Goal: Task Accomplishment & Management: Manage account settings

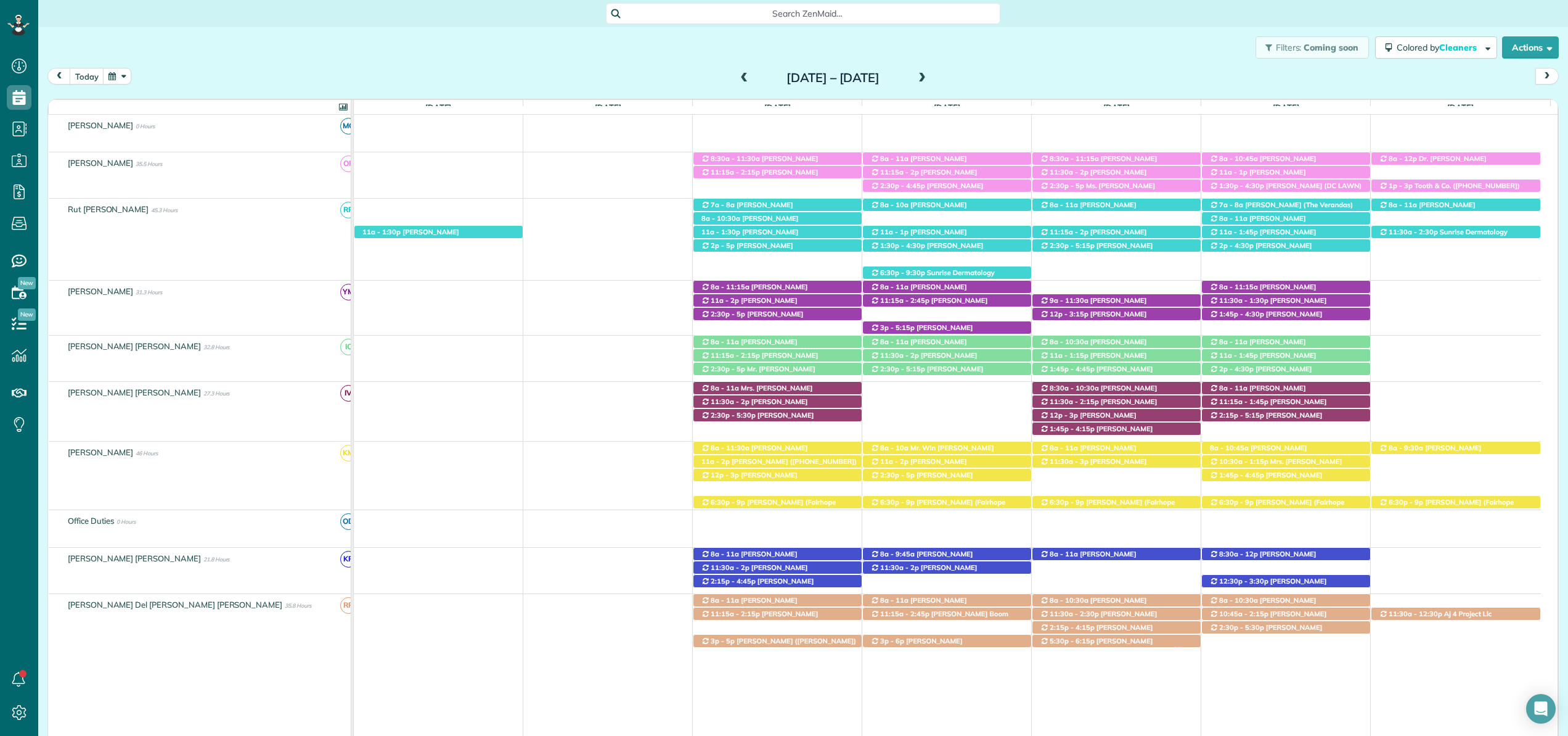
scroll to position [91, 0]
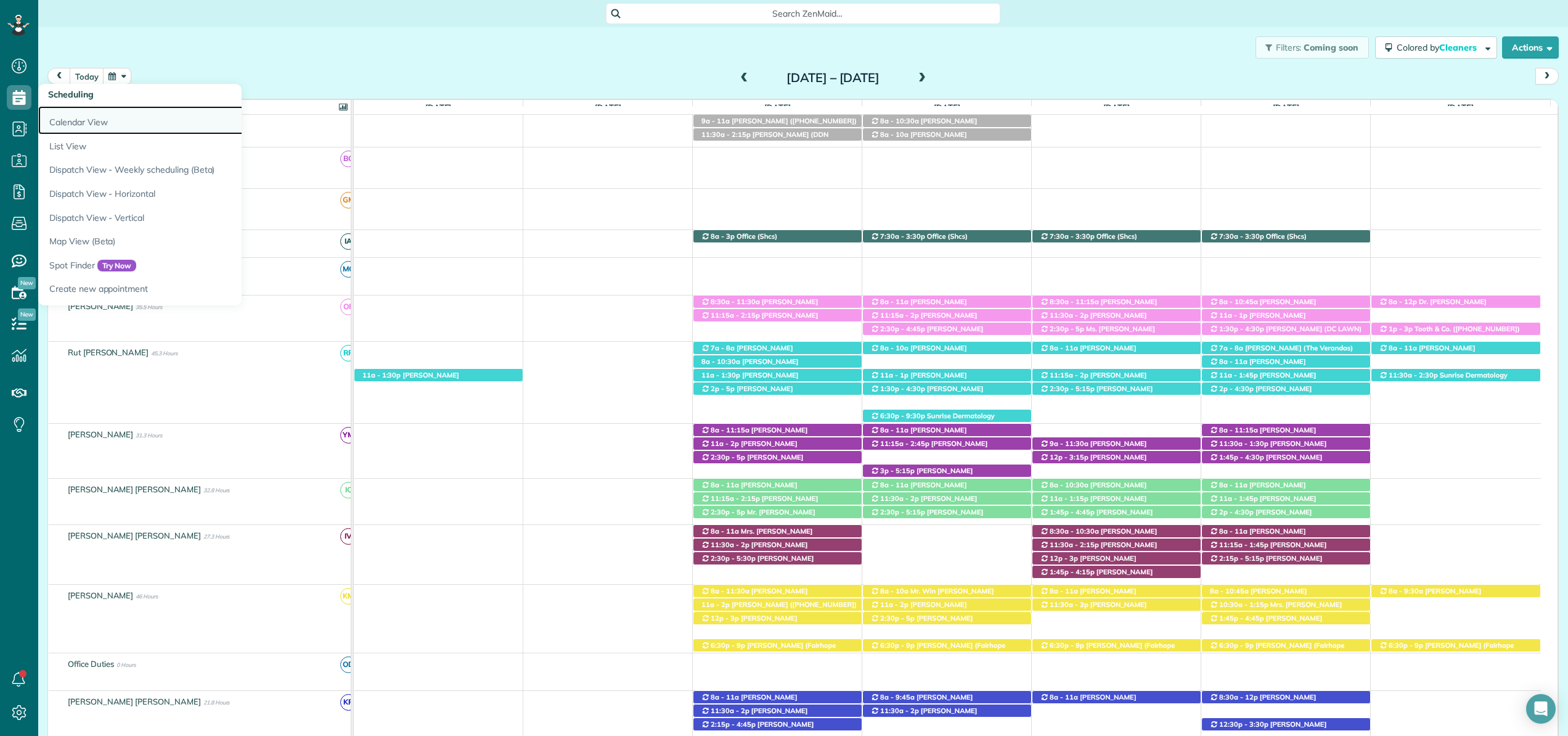
click at [63, 112] on link "Calendar View" at bounding box center [192, 120] width 308 height 28
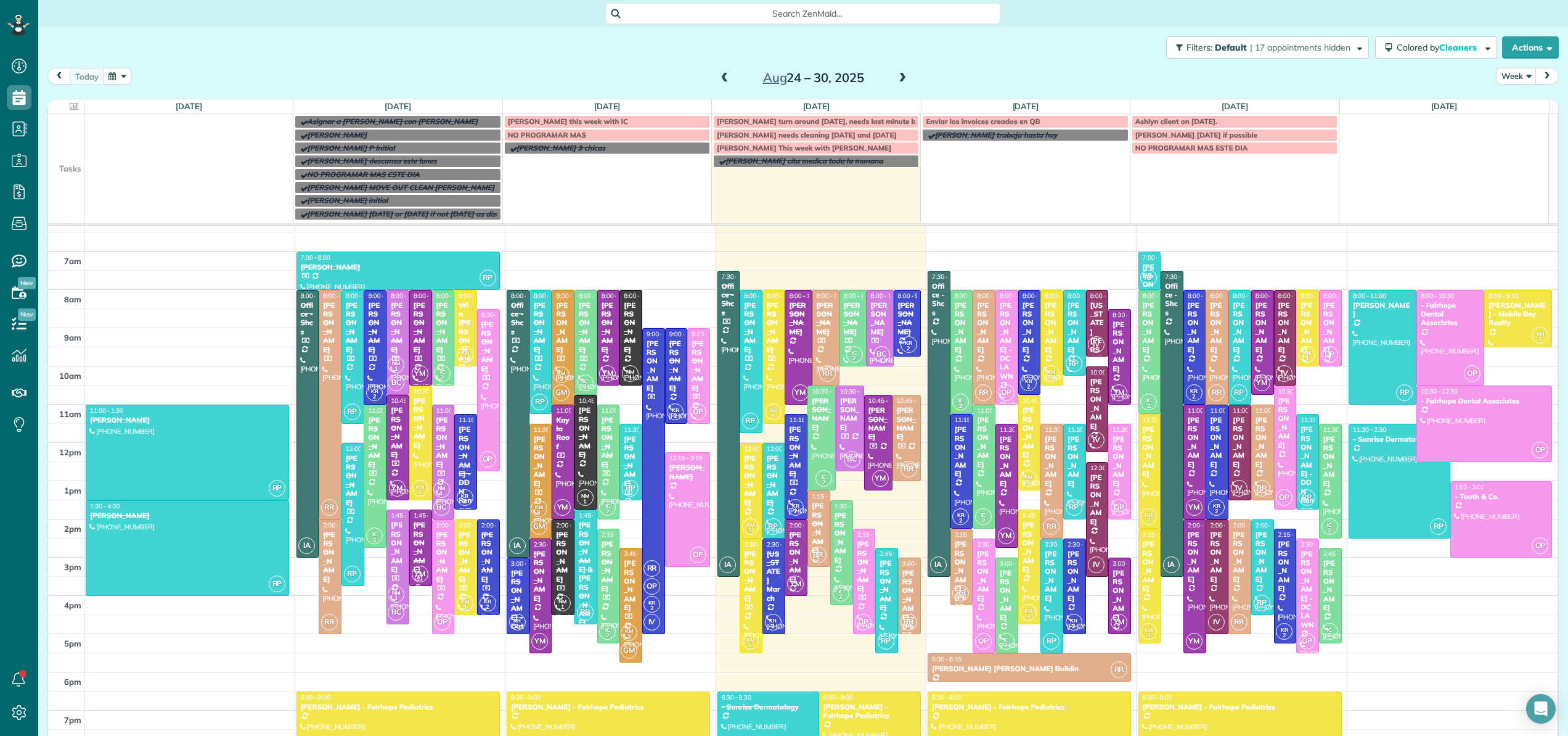
scroll to position [173, 0]
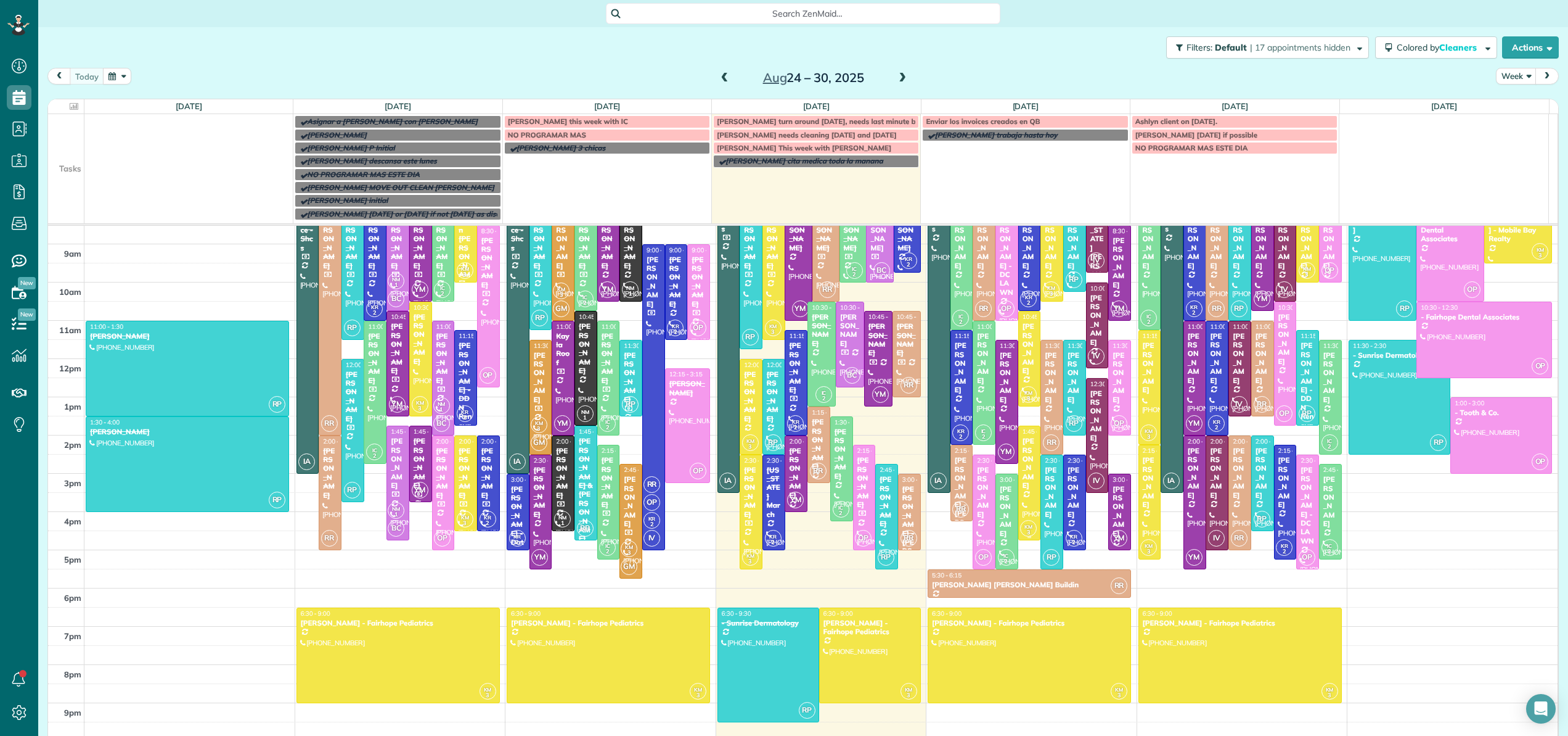
click at [1022, 481] on div "Whitney Bain" at bounding box center [1030, 463] width 15 height 53
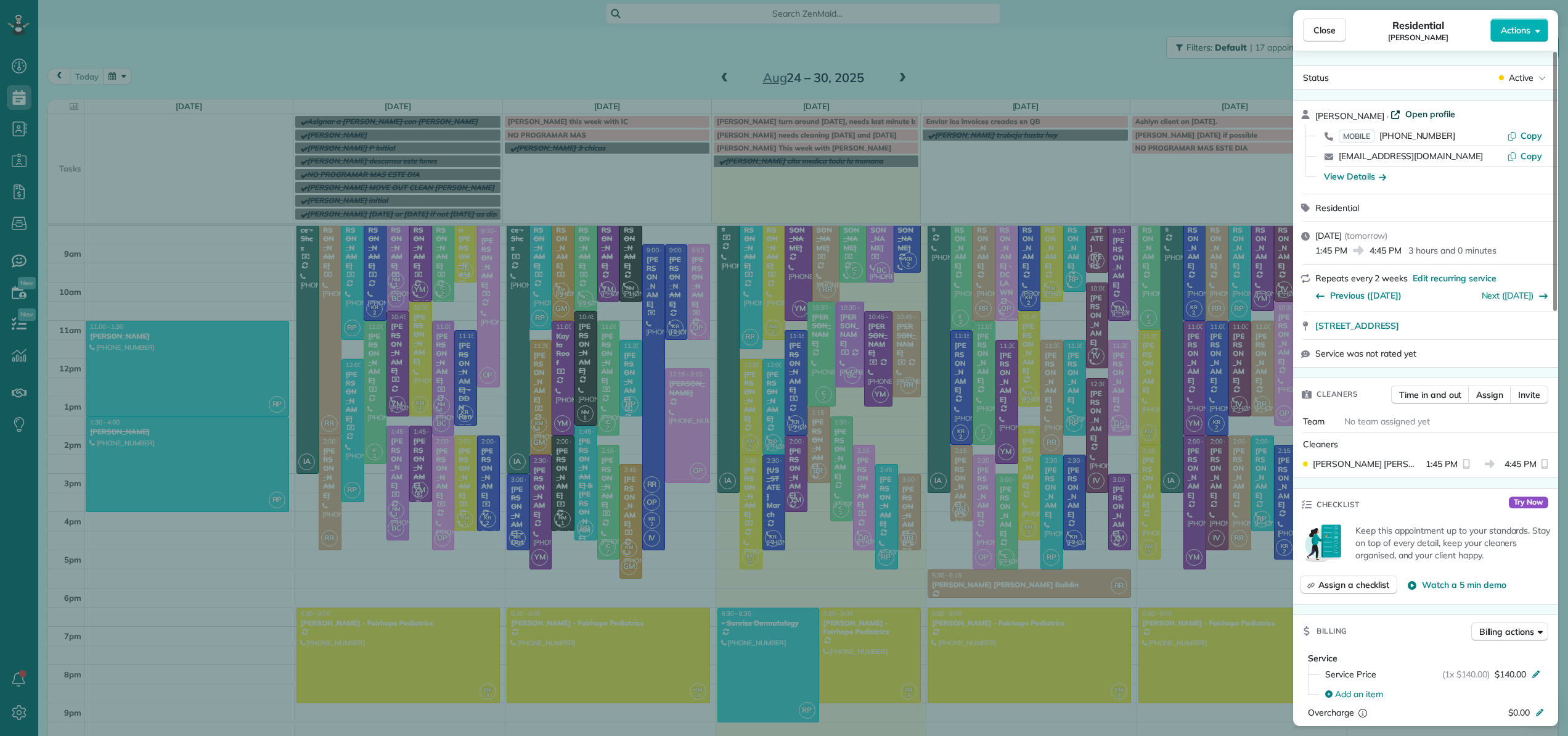
click at [1424, 109] on span "Open profile" at bounding box center [1430, 114] width 50 height 12
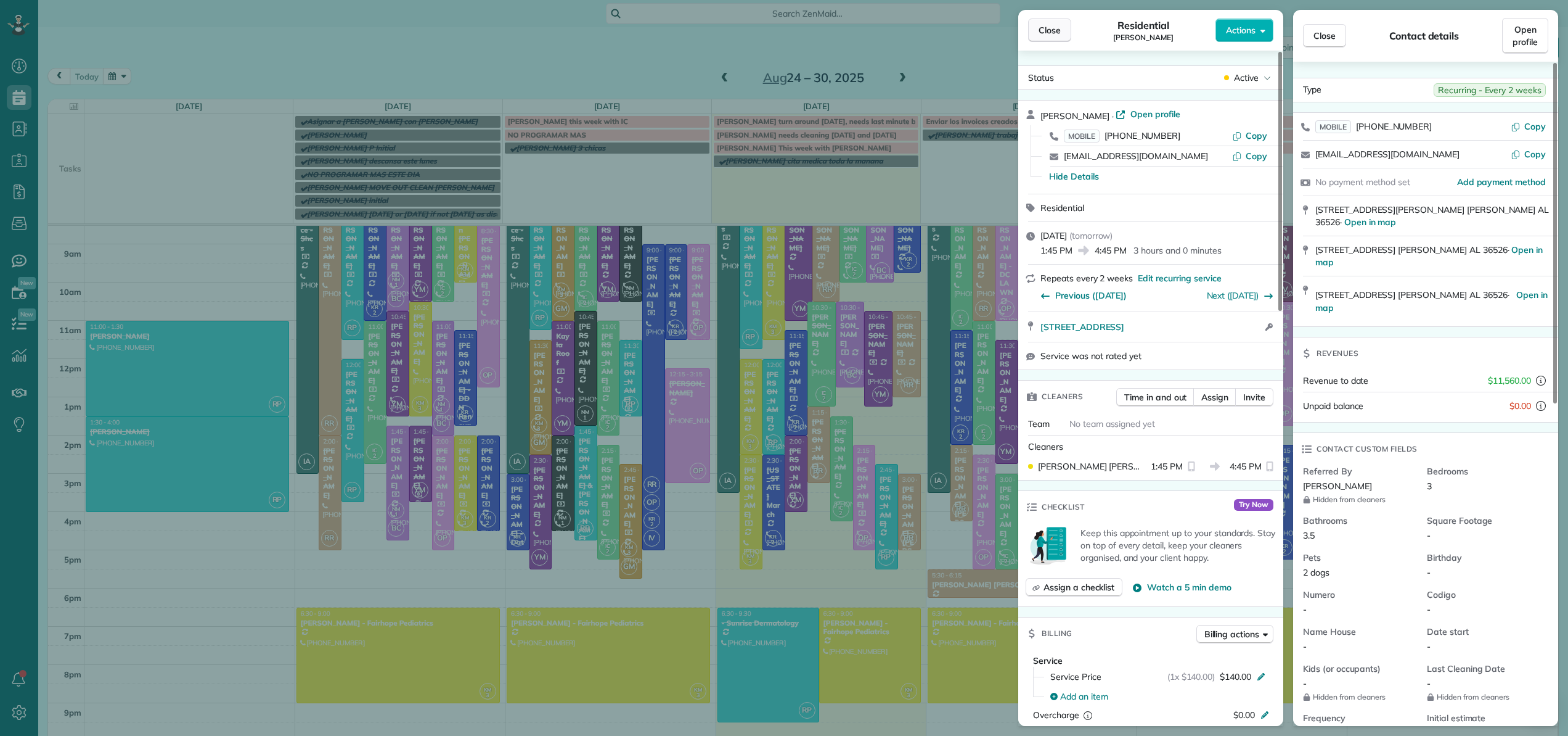
click at [1059, 34] on span "Close" at bounding box center [1049, 30] width 22 height 12
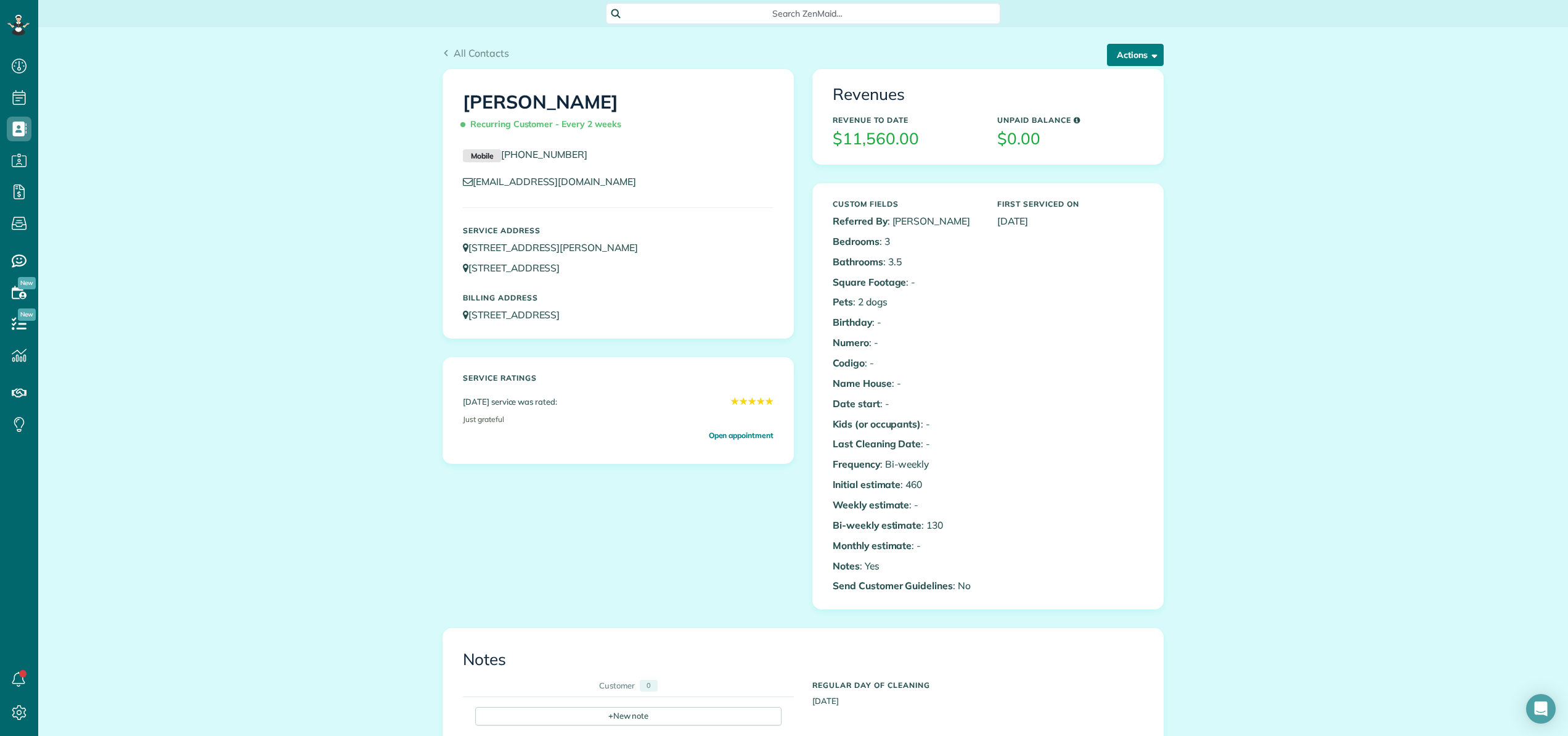
click at [1123, 56] on button "Actions" at bounding box center [1135, 55] width 57 height 22
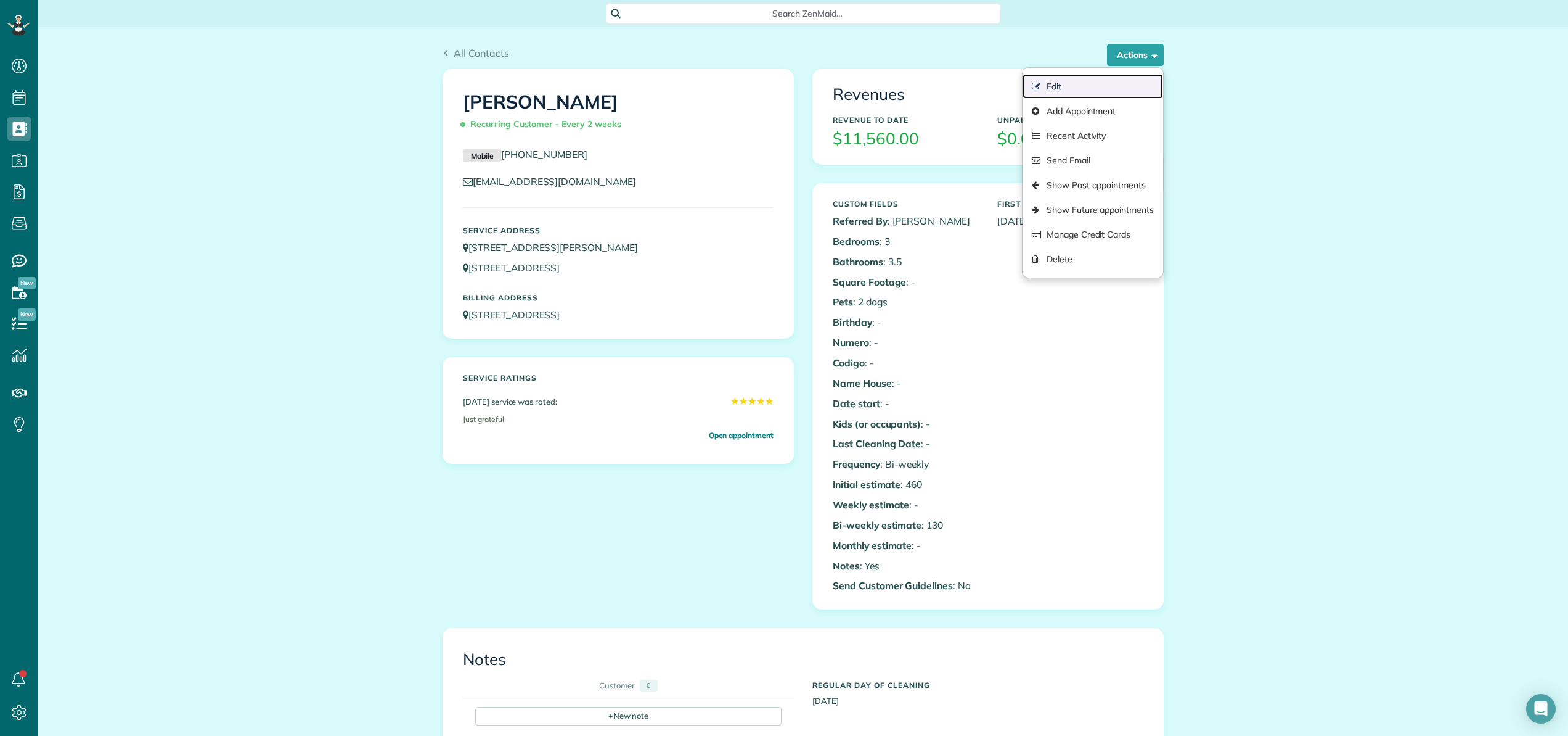
click at [1049, 85] on link "Edit" at bounding box center [1093, 86] width 140 height 25
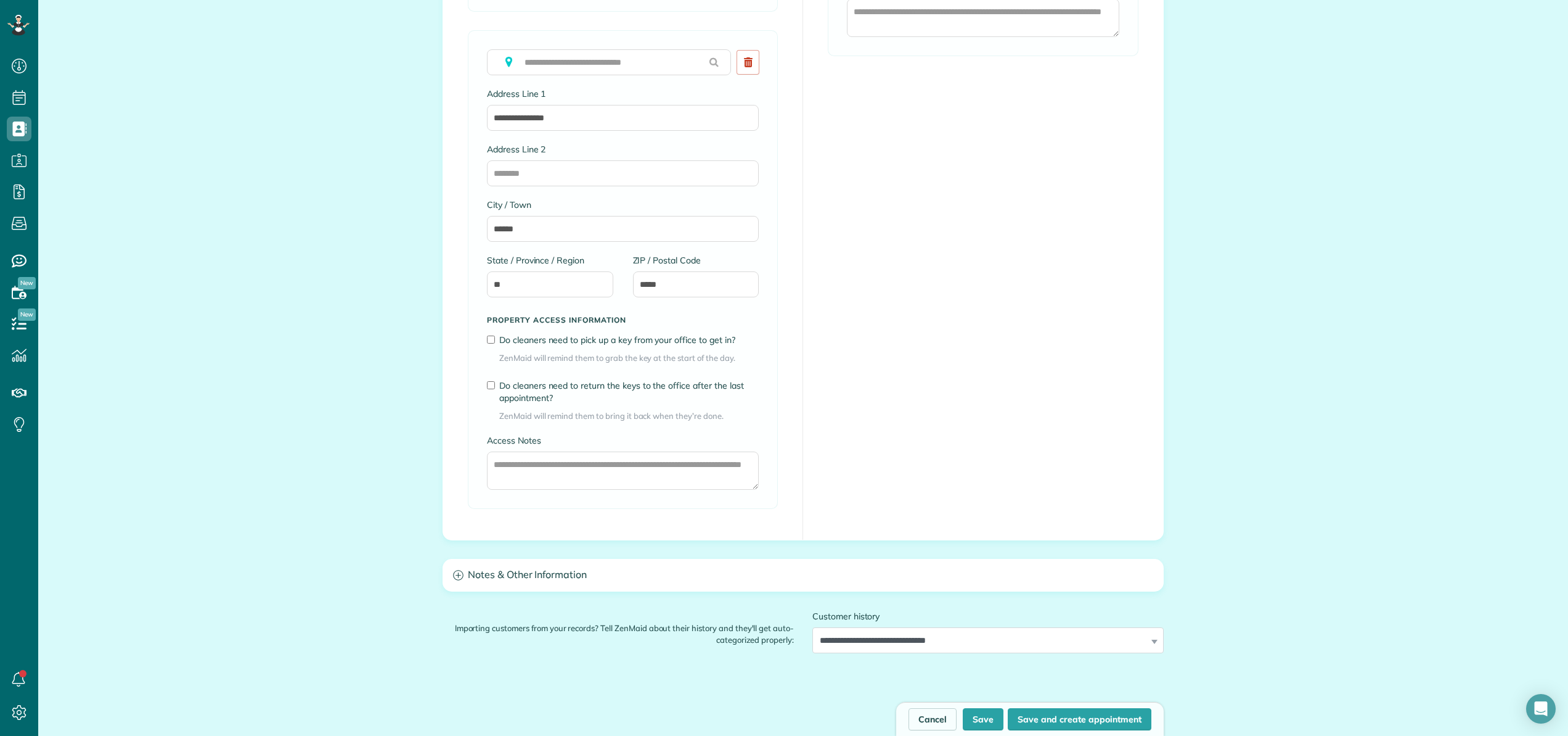
scroll to position [1302, 0]
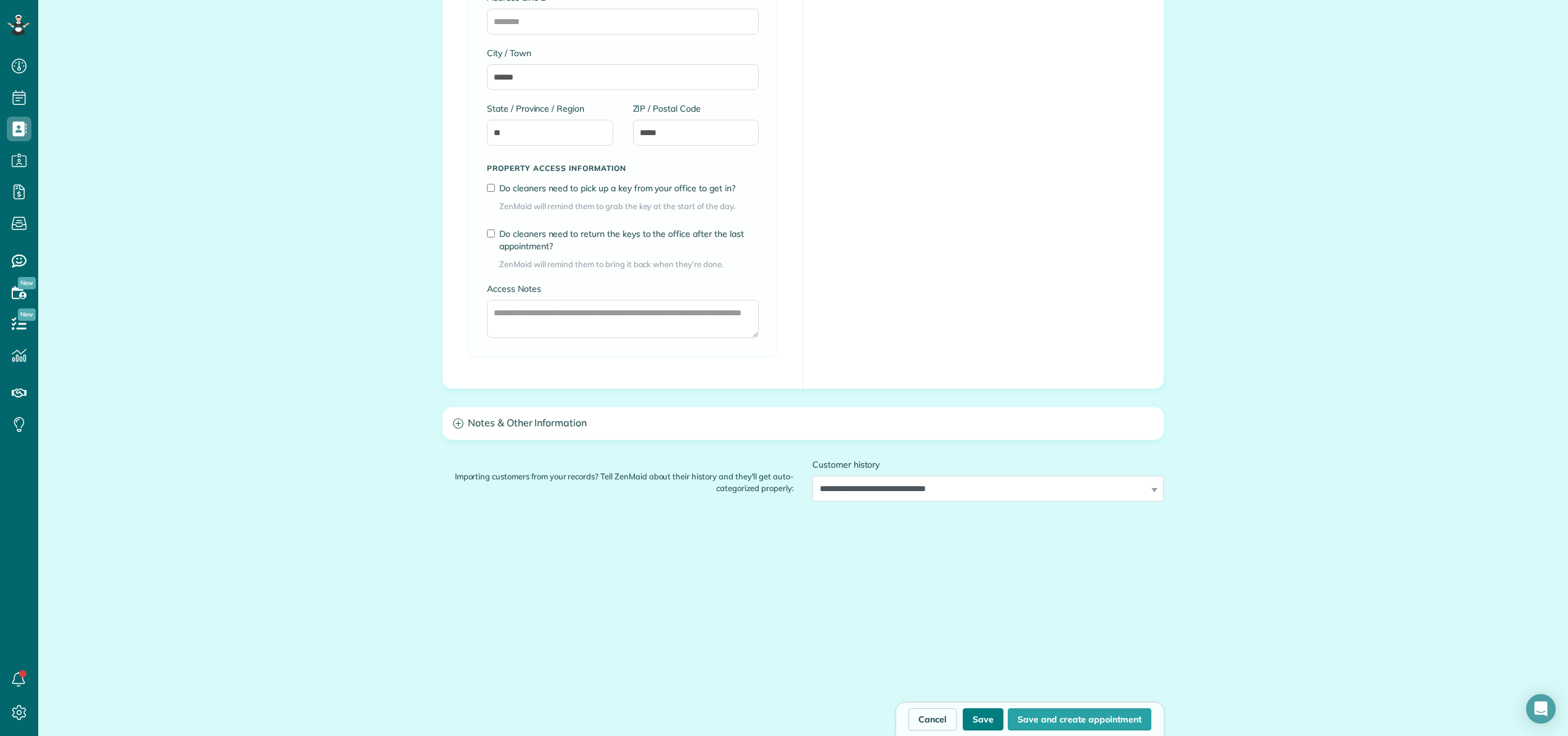
click at [977, 719] on button "Save" at bounding box center [983, 719] width 41 height 22
type input "**********"
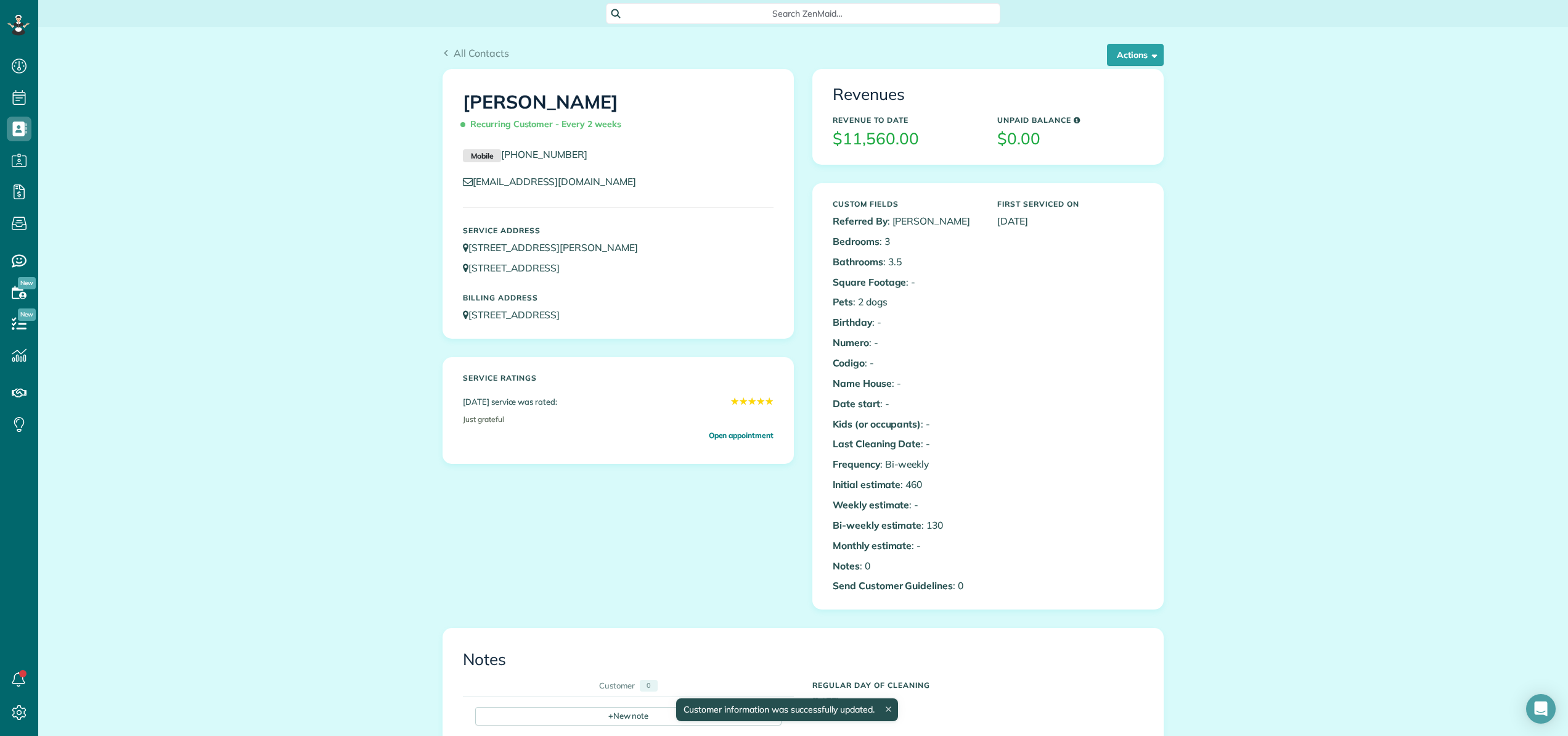
scroll to position [468, 0]
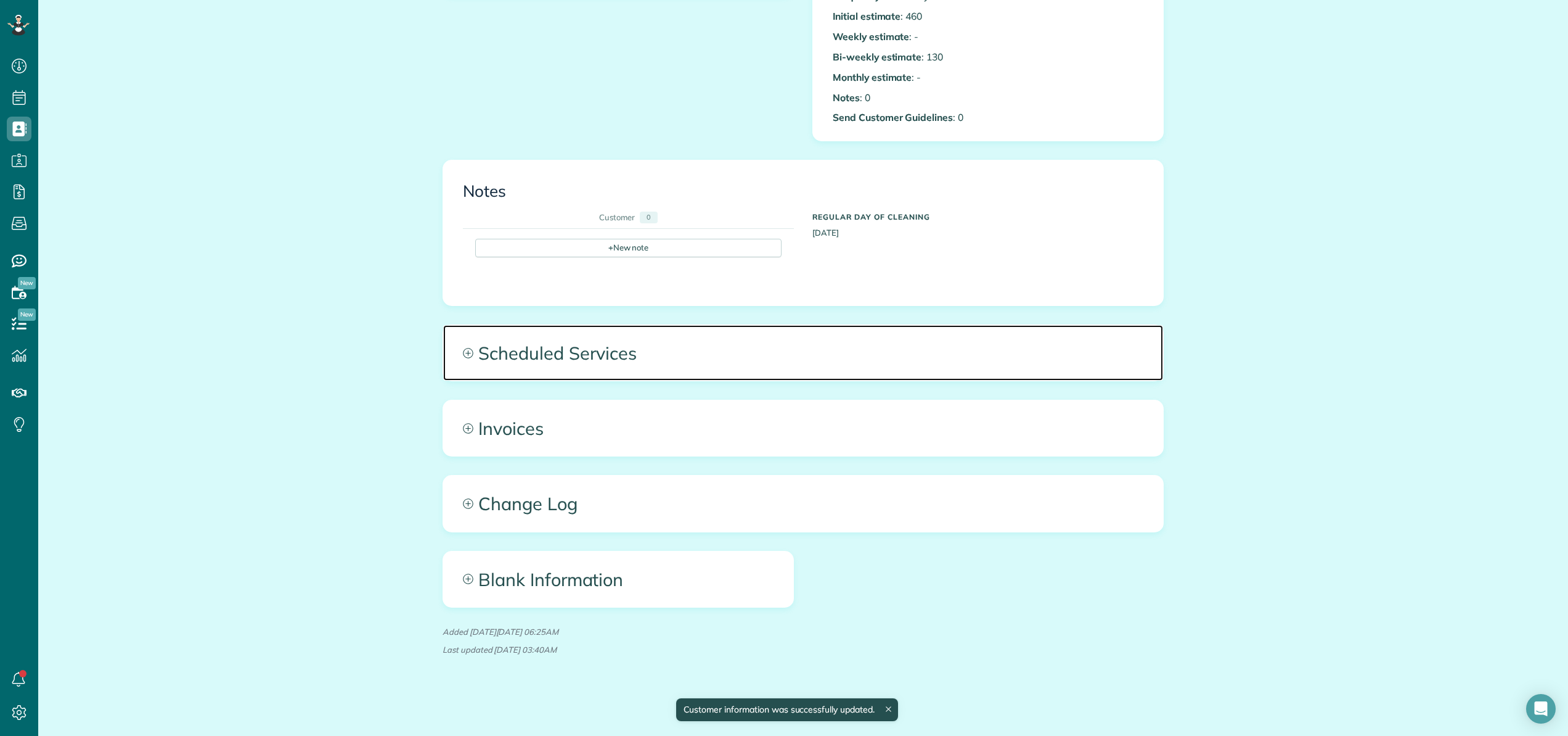
click at [558, 349] on span "Scheduled Services" at bounding box center [803, 352] width 720 height 56
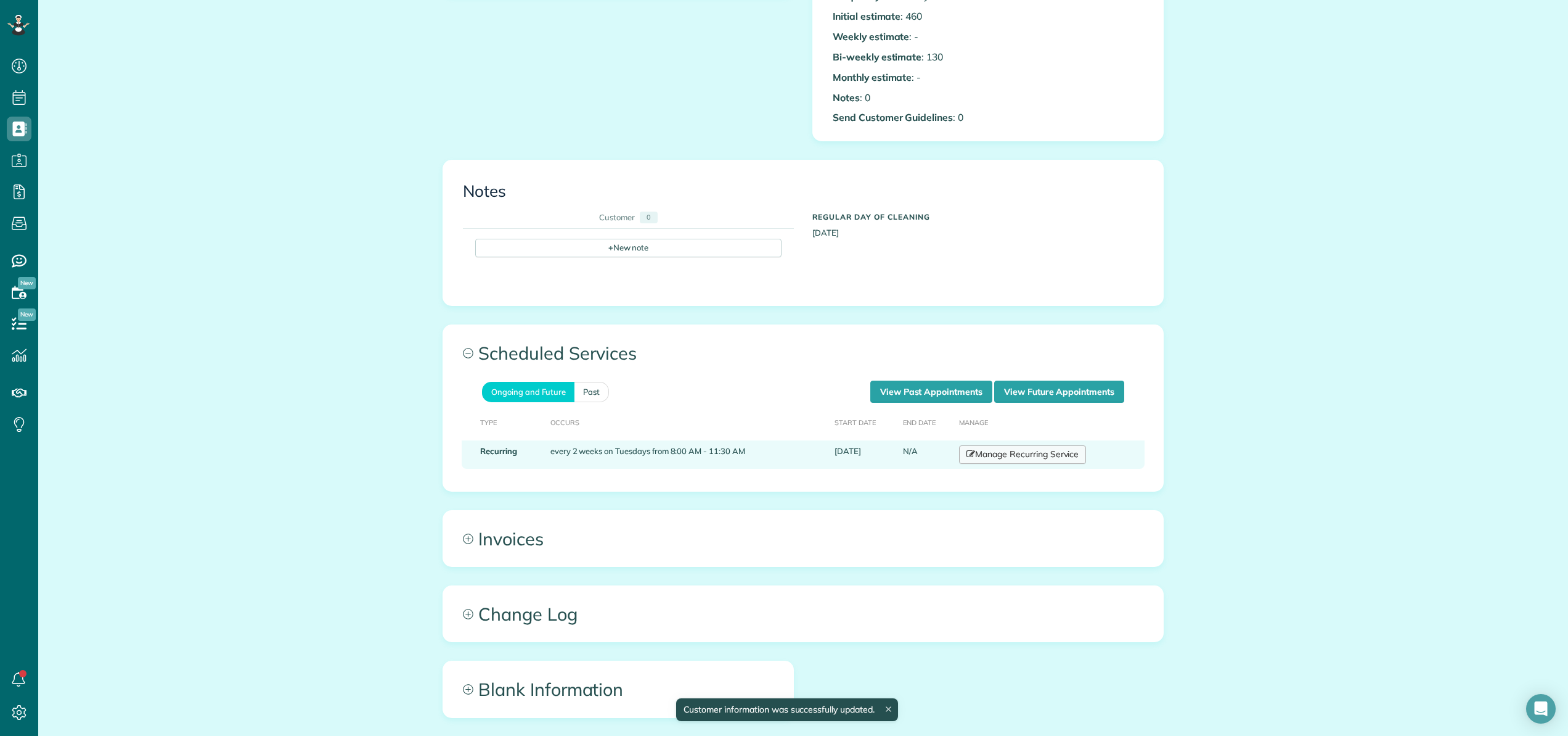
click at [1056, 461] on link "Manage Recurring Service" at bounding box center [1022, 454] width 127 height 19
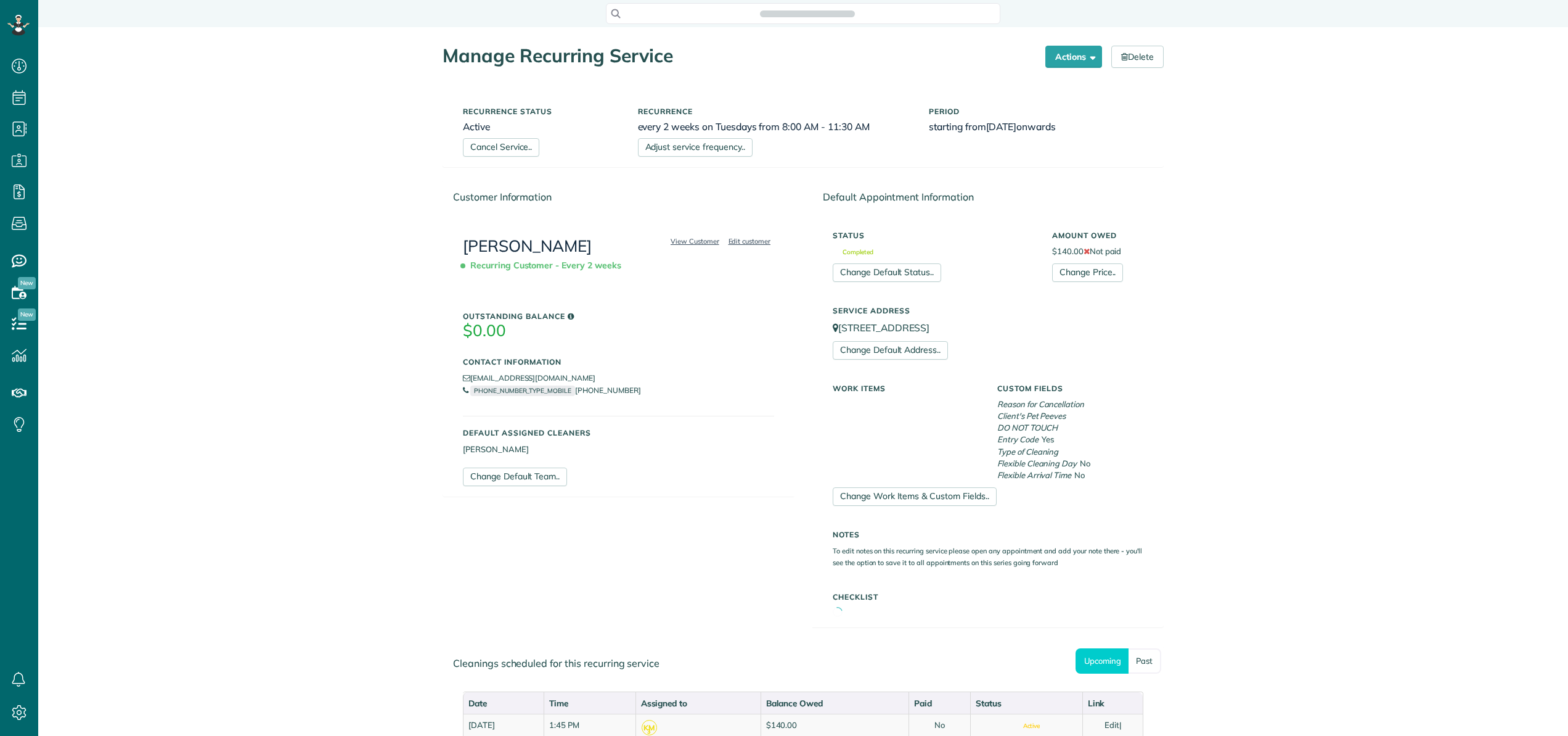
scroll to position [6, 6]
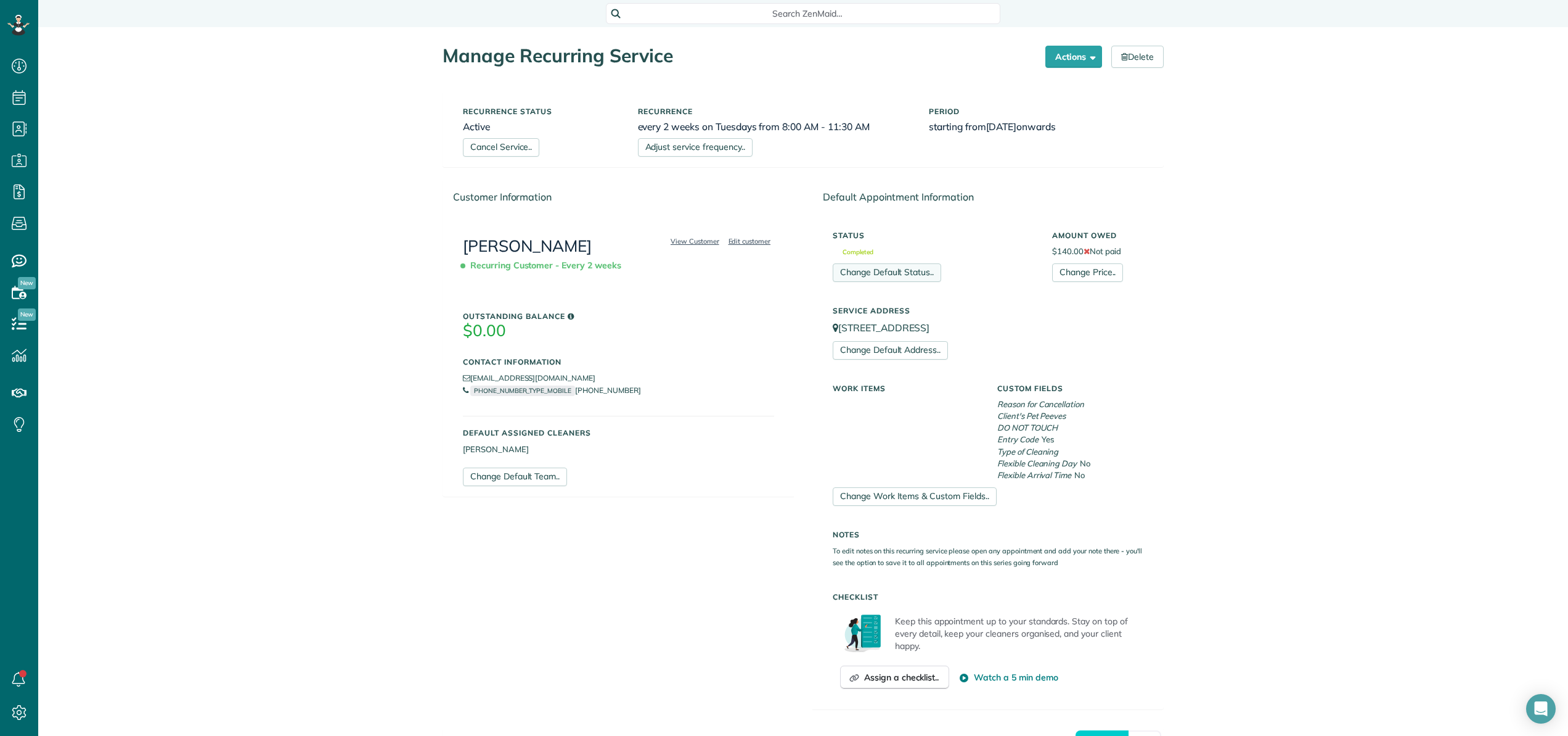
click at [872, 274] on link "Change Default Status.." at bounding box center [887, 273] width 108 height 19
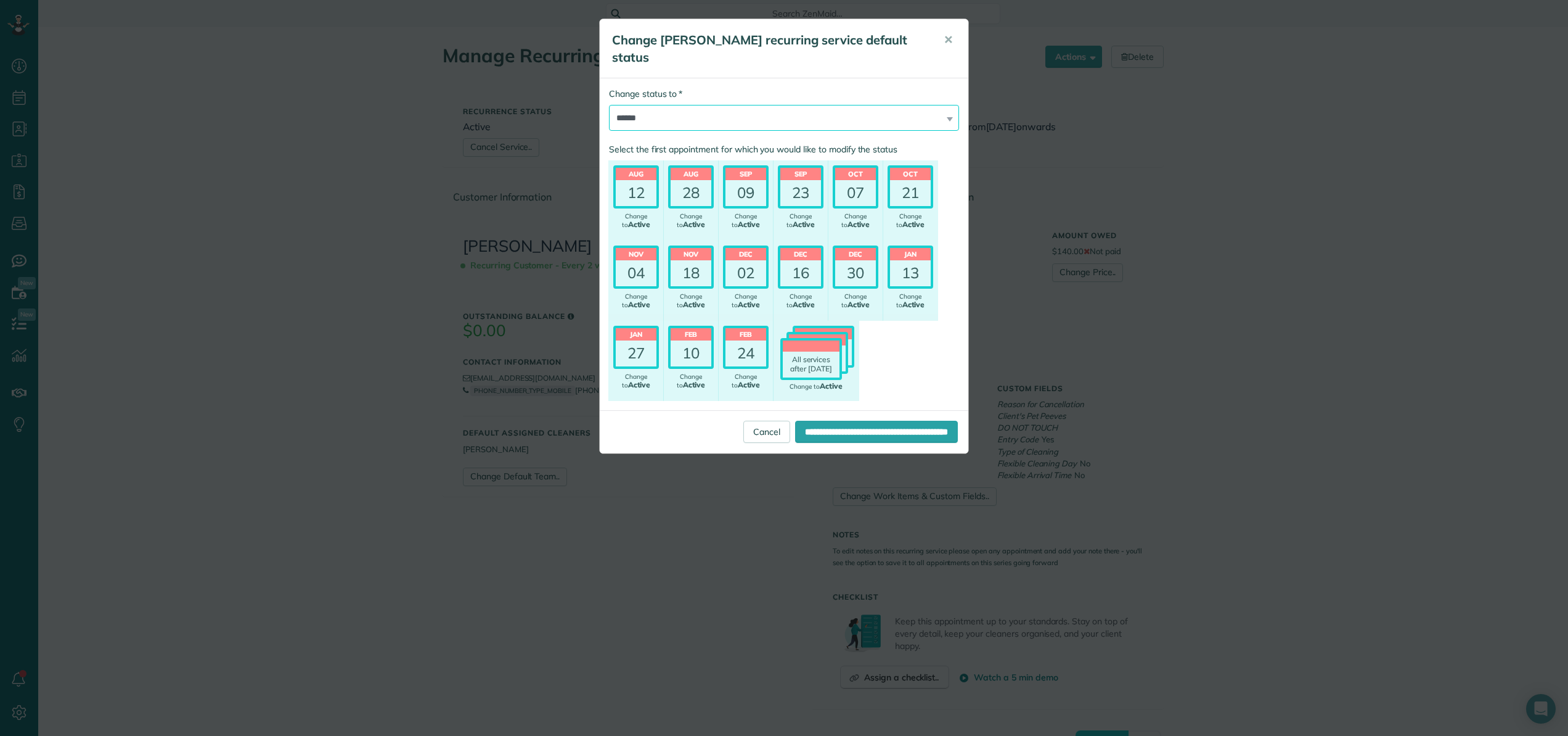
click at [661, 112] on select "****** ******** ********* *********" at bounding box center [784, 117] width 350 height 26
click at [609, 105] on select "****** ******** ********* *********" at bounding box center [784, 117] width 350 height 26
click at [804, 433] on input "**********" at bounding box center [876, 432] width 163 height 22
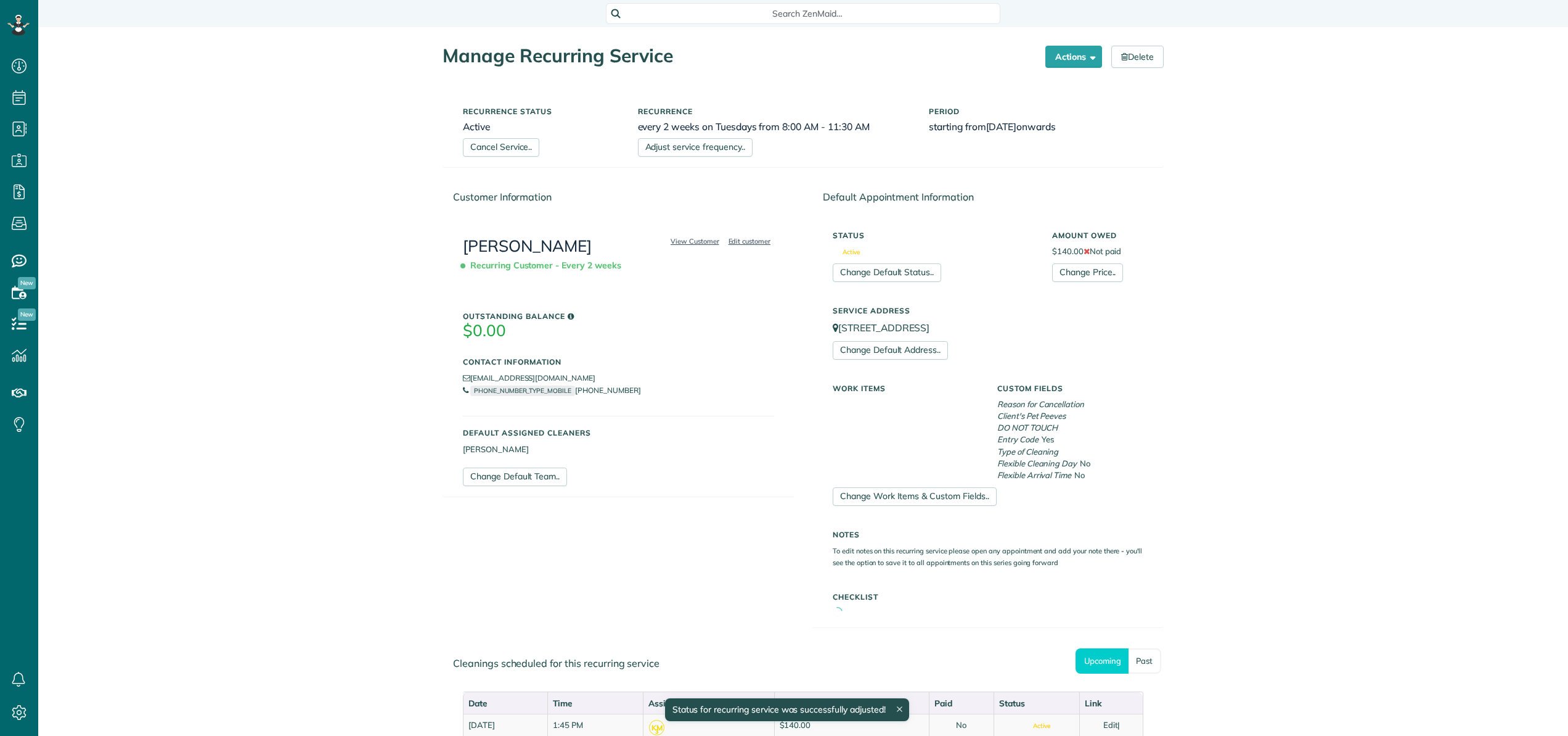
scroll to position [6, 6]
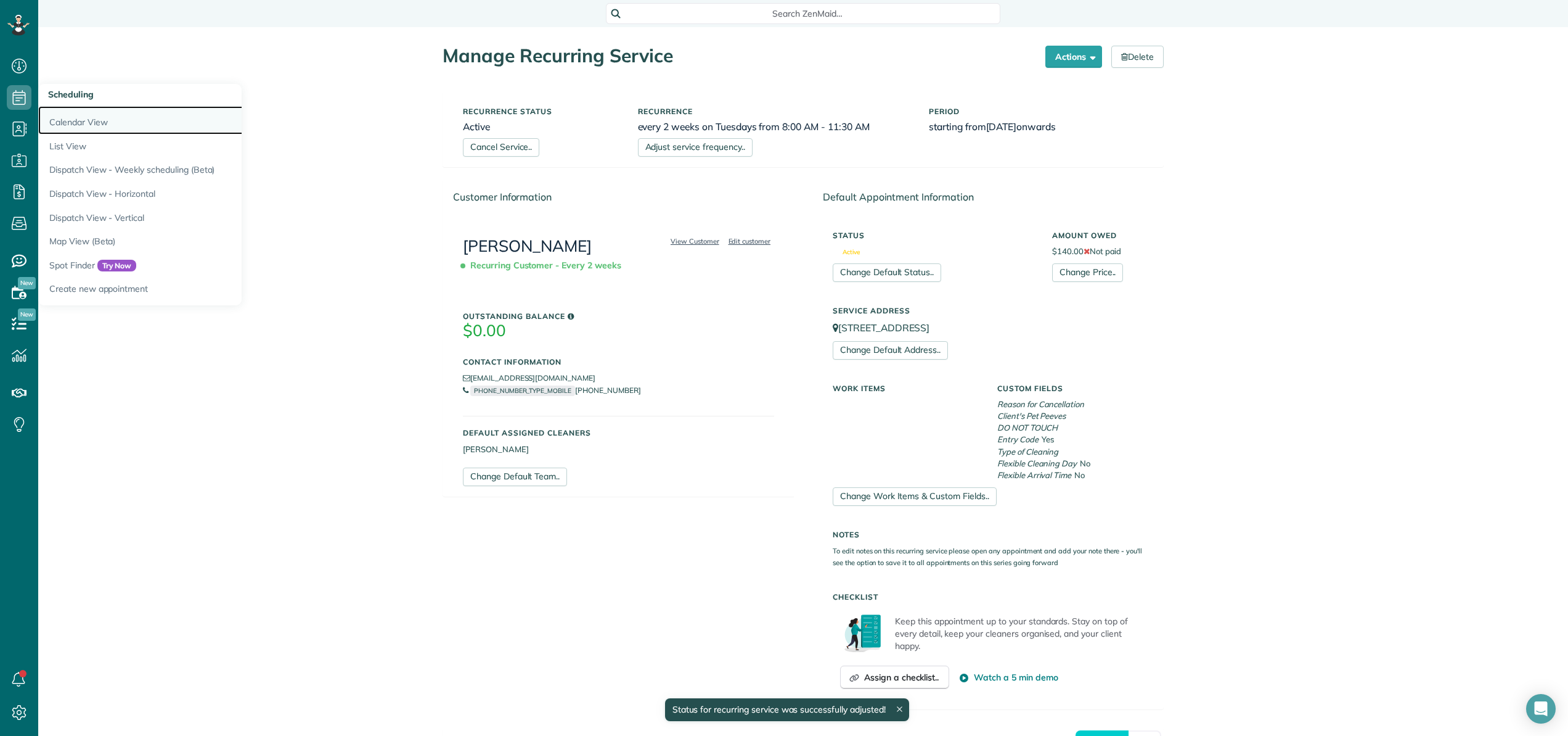
click at [77, 119] on link "Calendar View" at bounding box center [192, 120] width 308 height 28
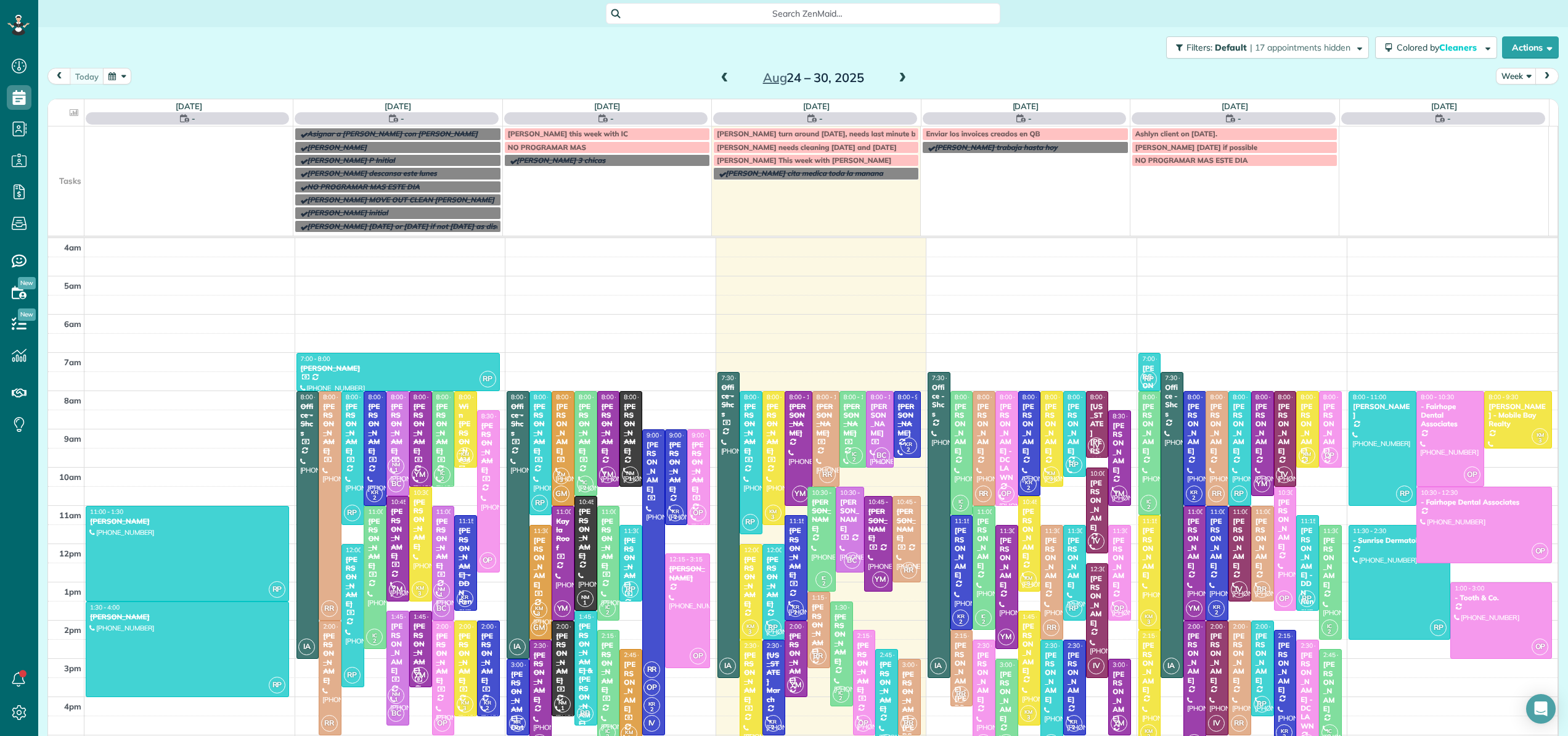
scroll to position [89, 0]
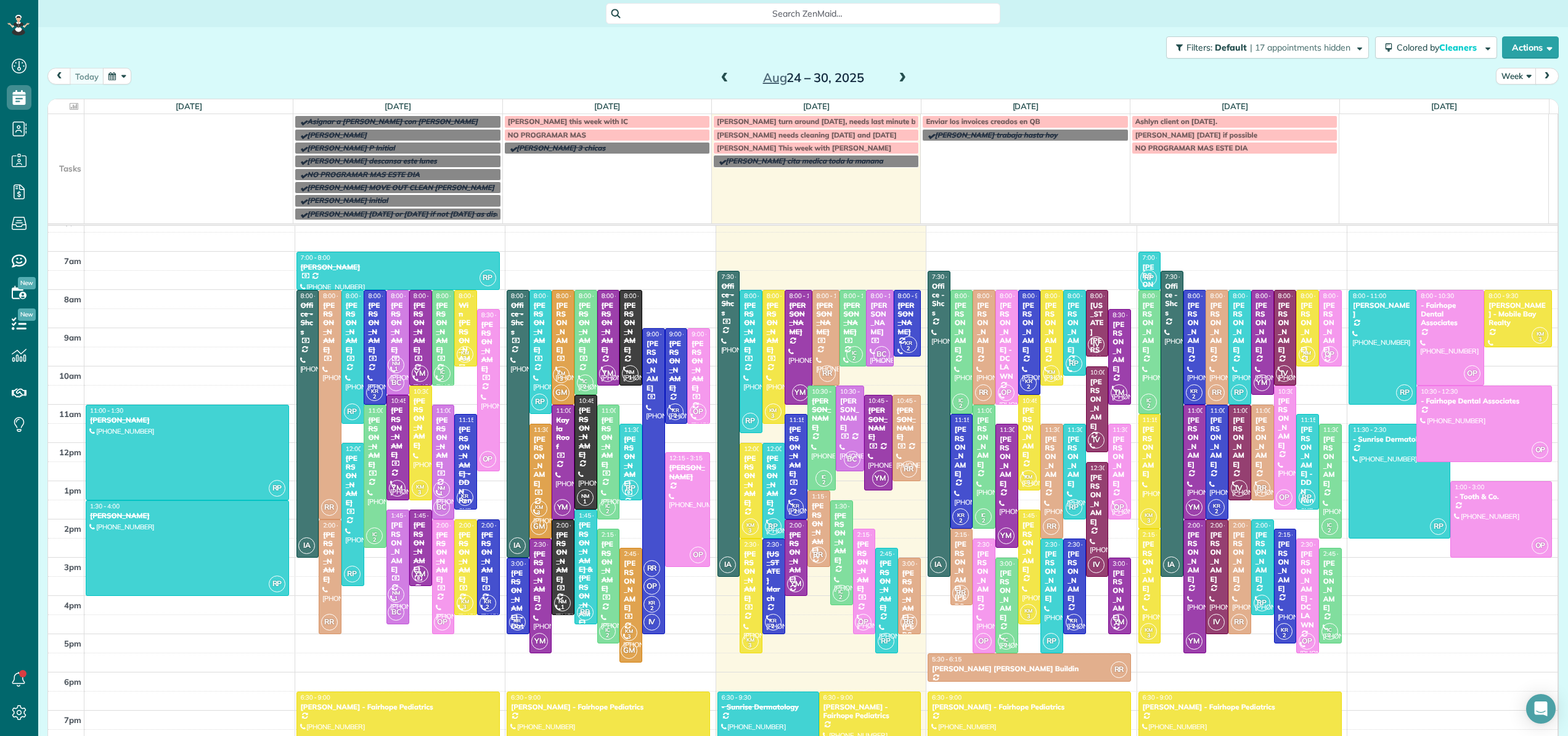
click at [899, 79] on span at bounding box center [902, 78] width 13 height 11
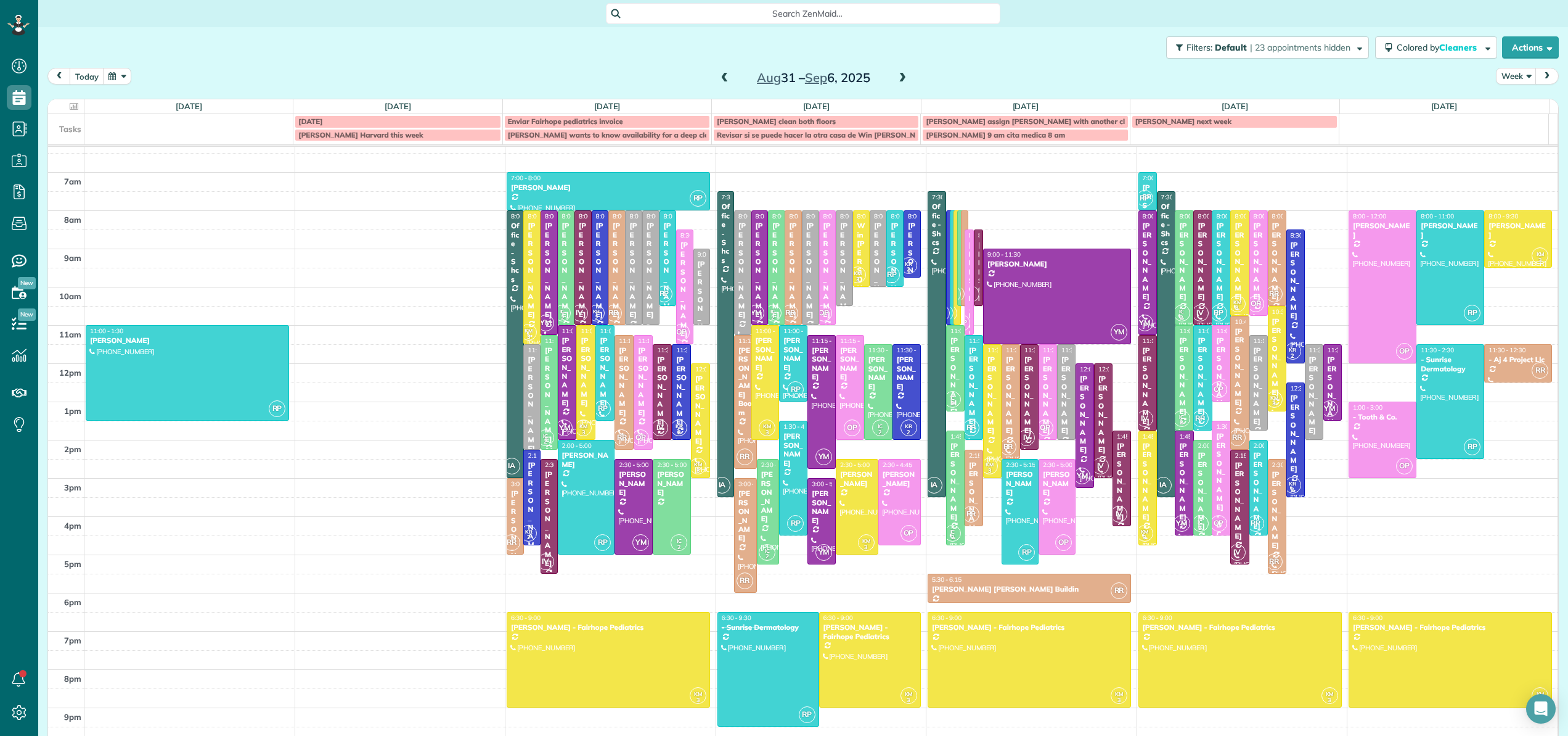
click at [899, 79] on span at bounding box center [902, 78] width 13 height 11
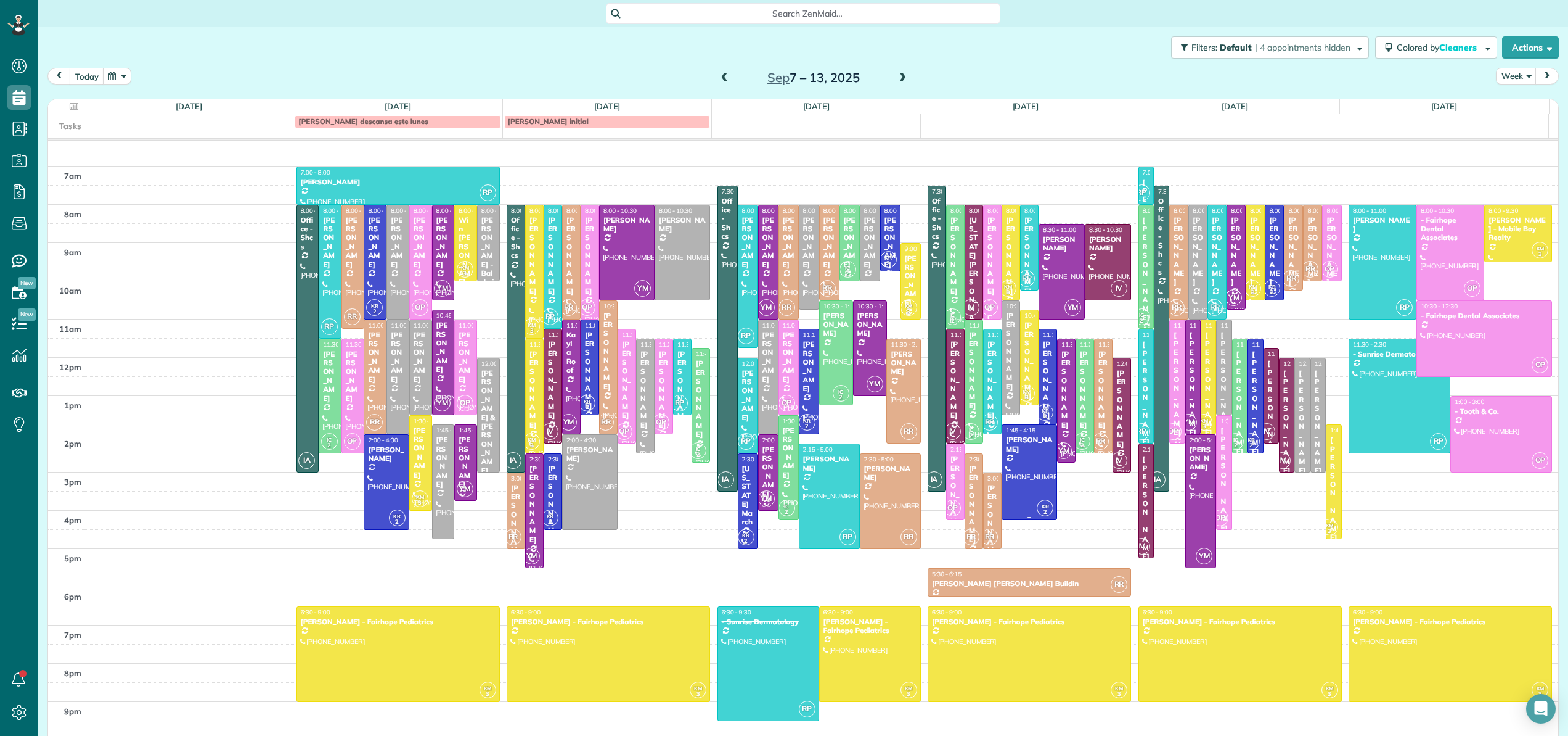
scroll to position [16, 0]
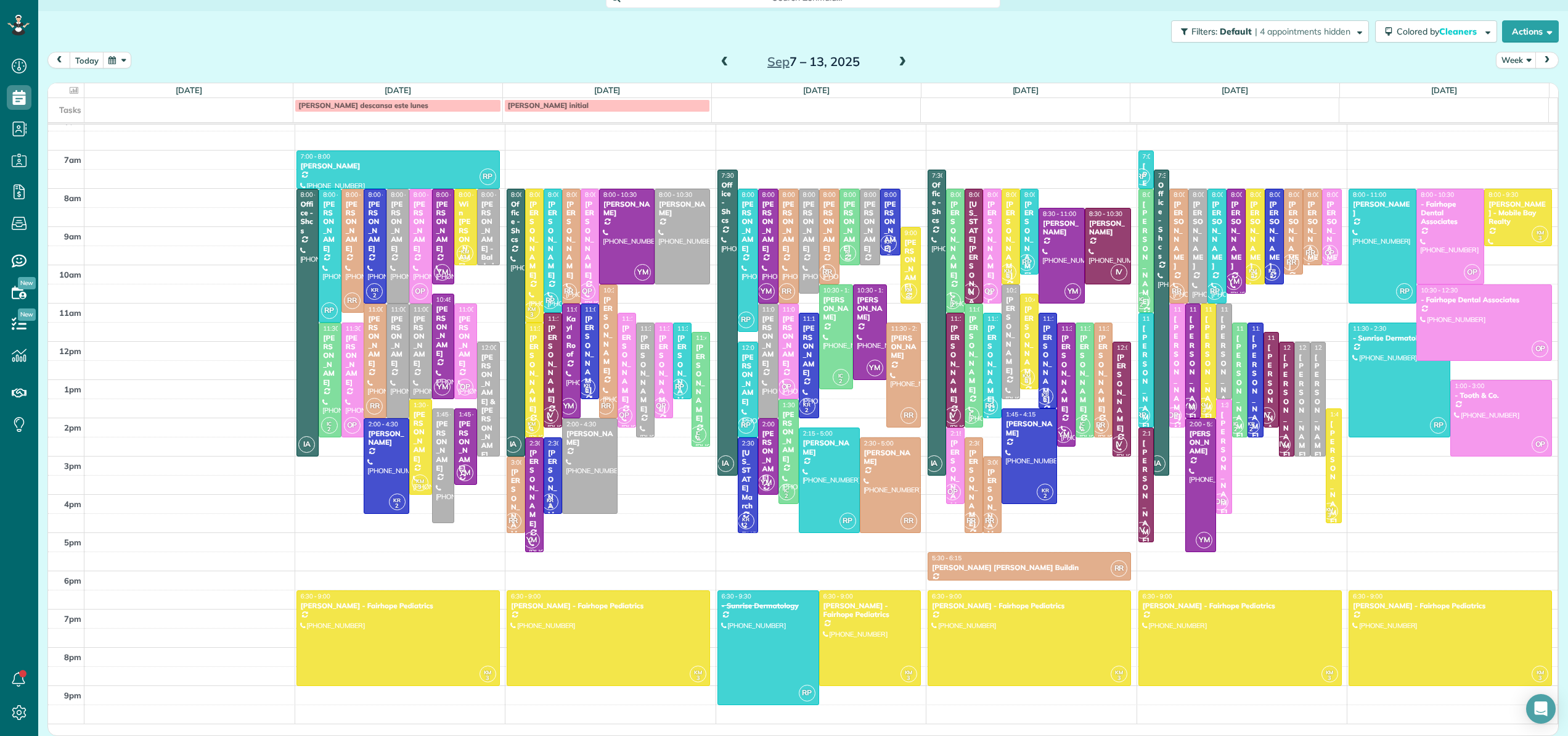
click at [552, 100] on span "[PERSON_NAME] initial" at bounding box center [548, 105] width 81 height 9
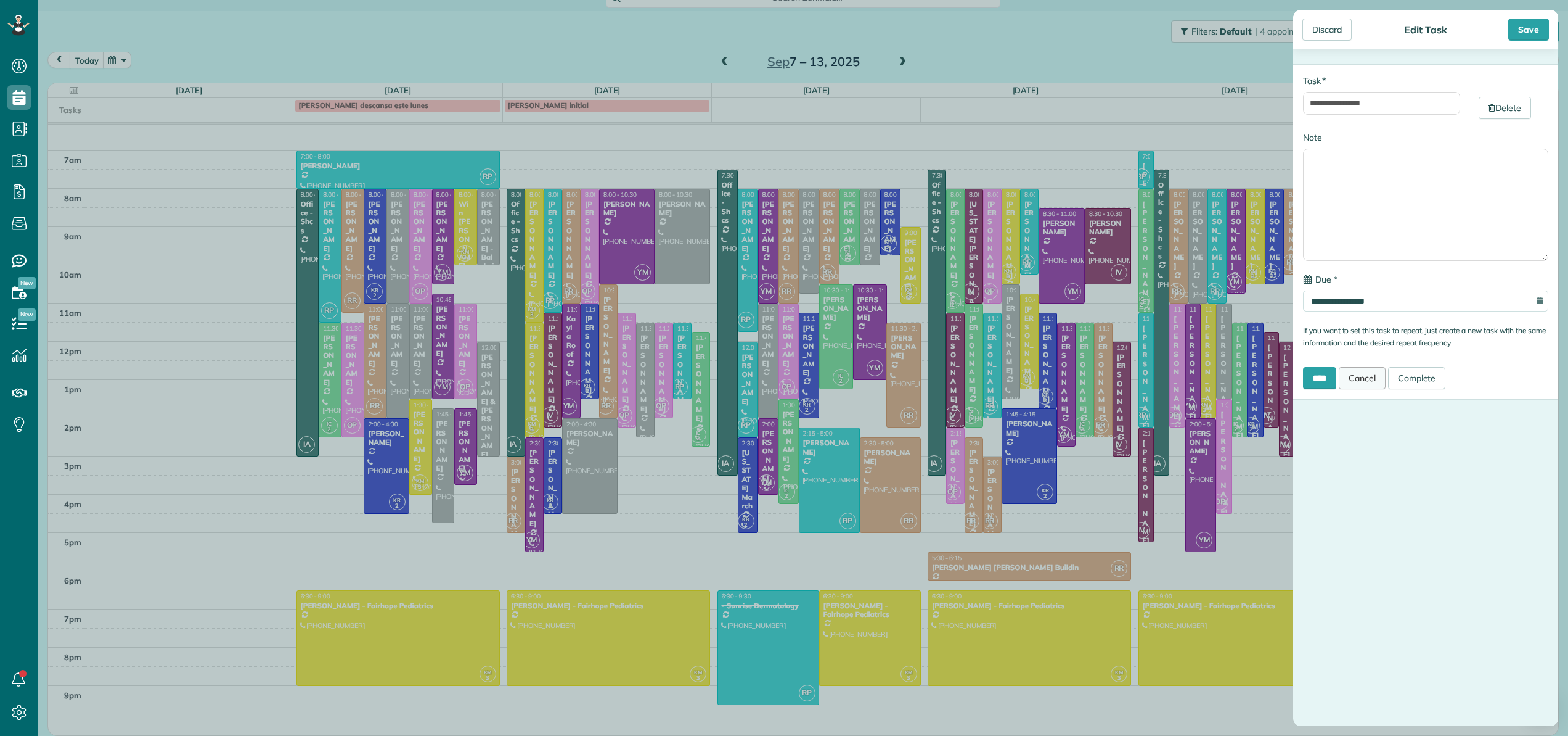
click at [1371, 378] on link "Cancel" at bounding box center [1361, 378] width 47 height 22
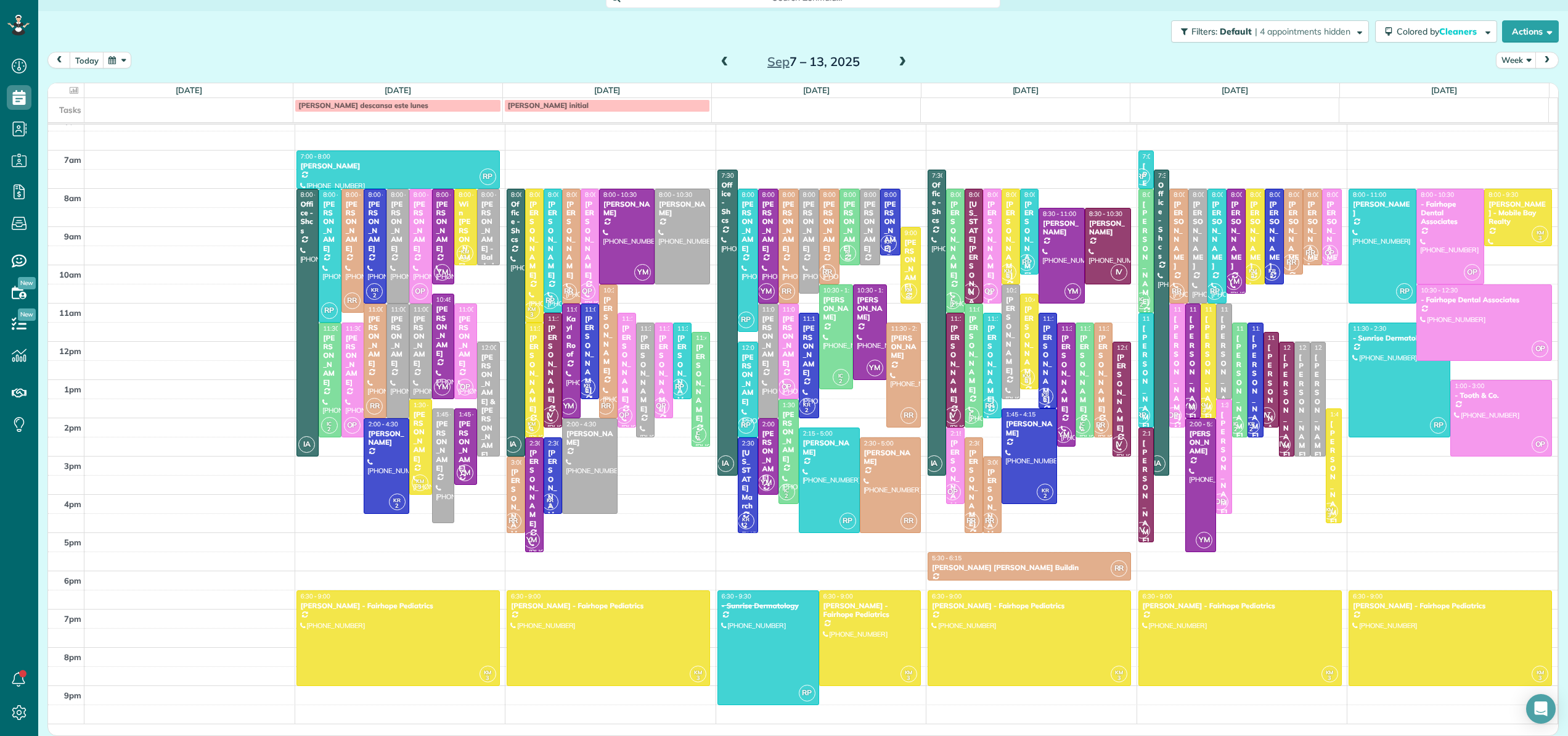
click at [897, 63] on span at bounding box center [902, 62] width 13 height 11
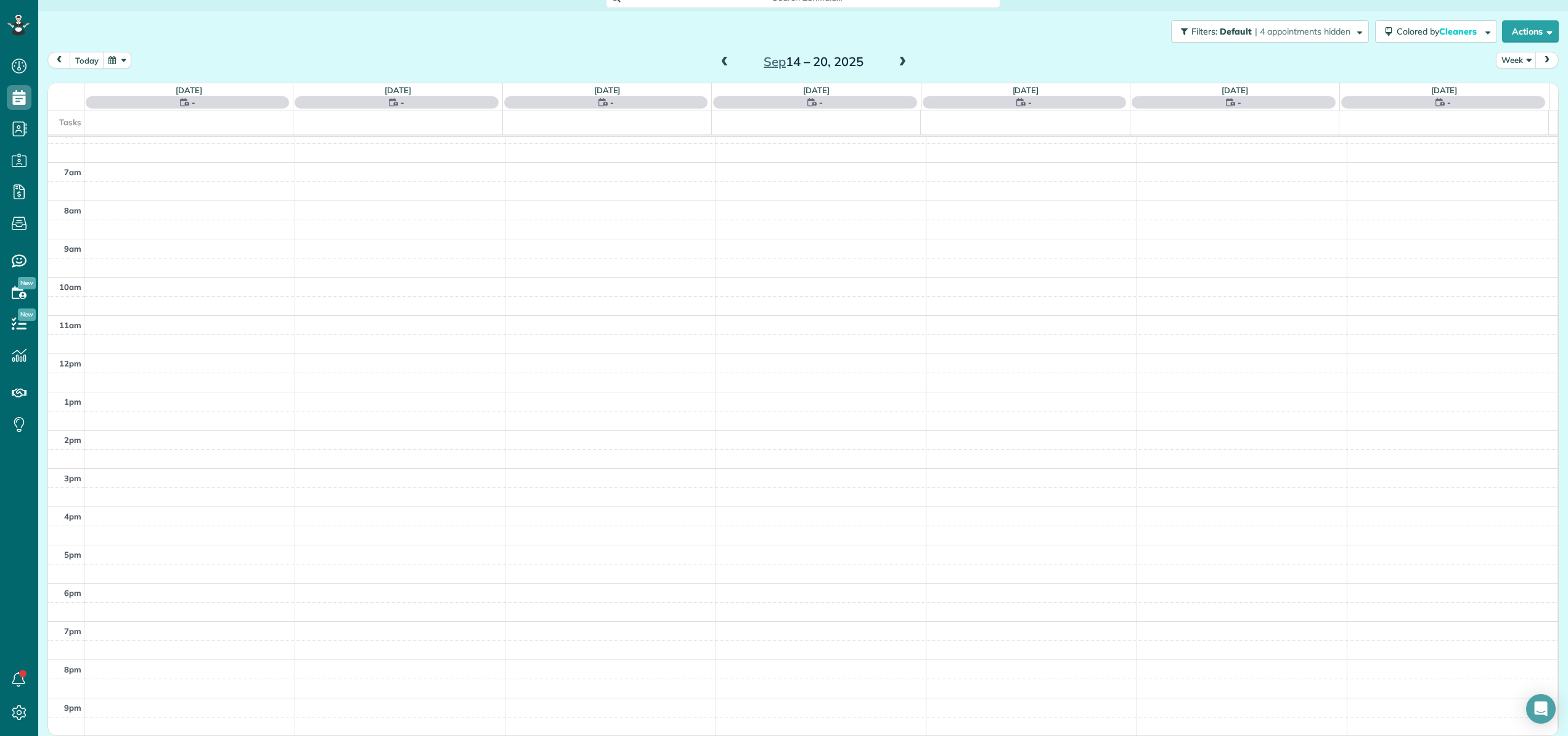
scroll to position [15, 0]
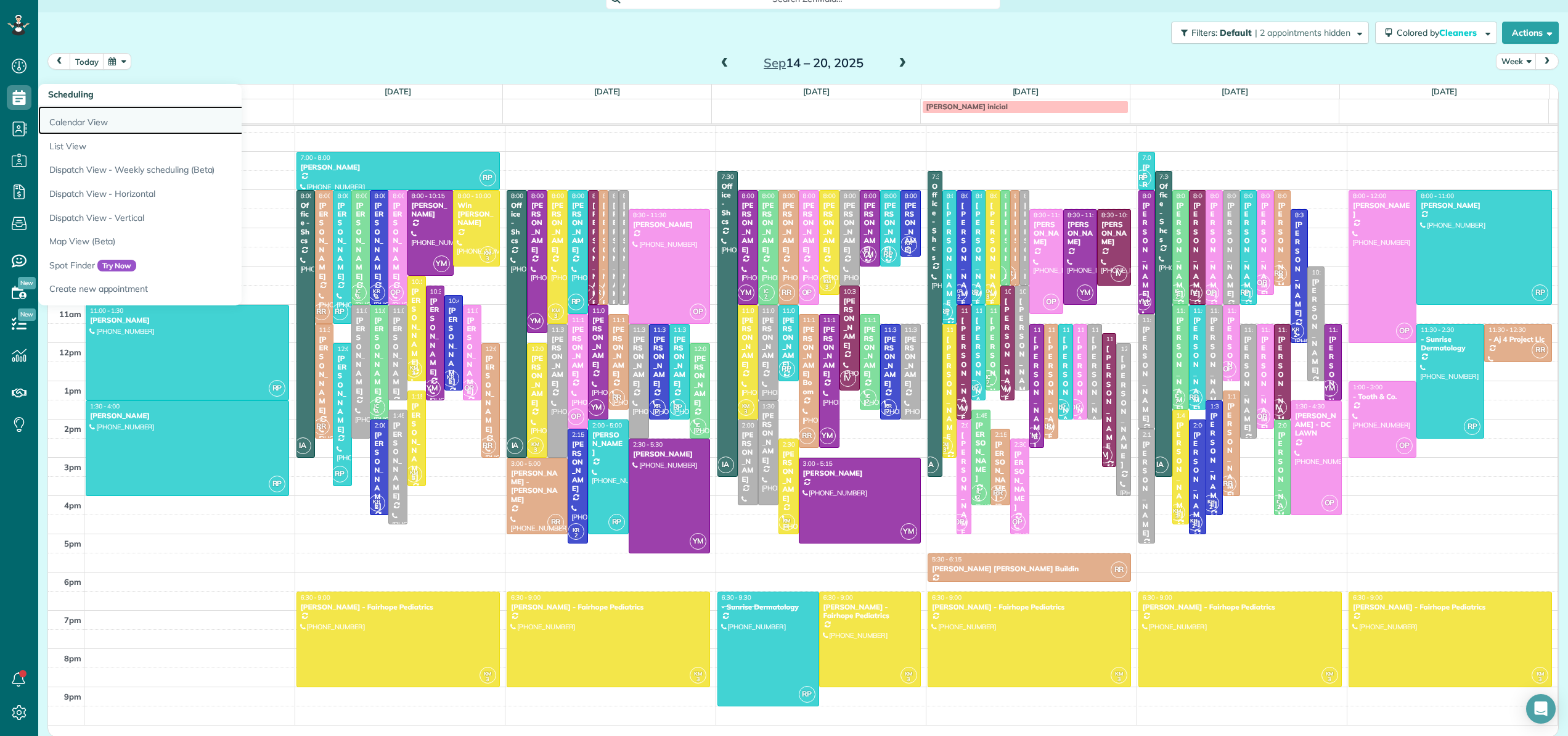
click at [74, 115] on link "Calendar View" at bounding box center [192, 120] width 308 height 28
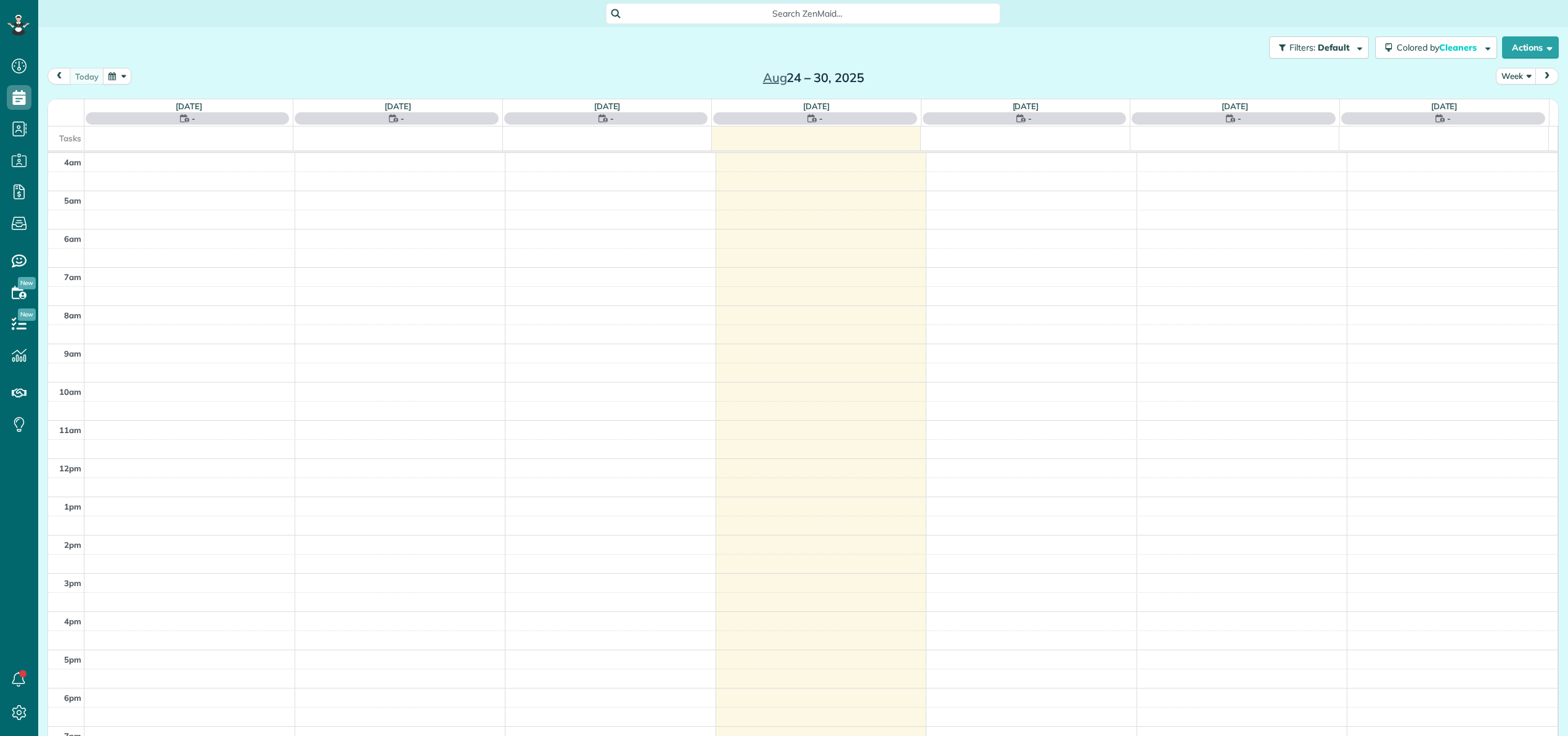
scroll to position [89, 0]
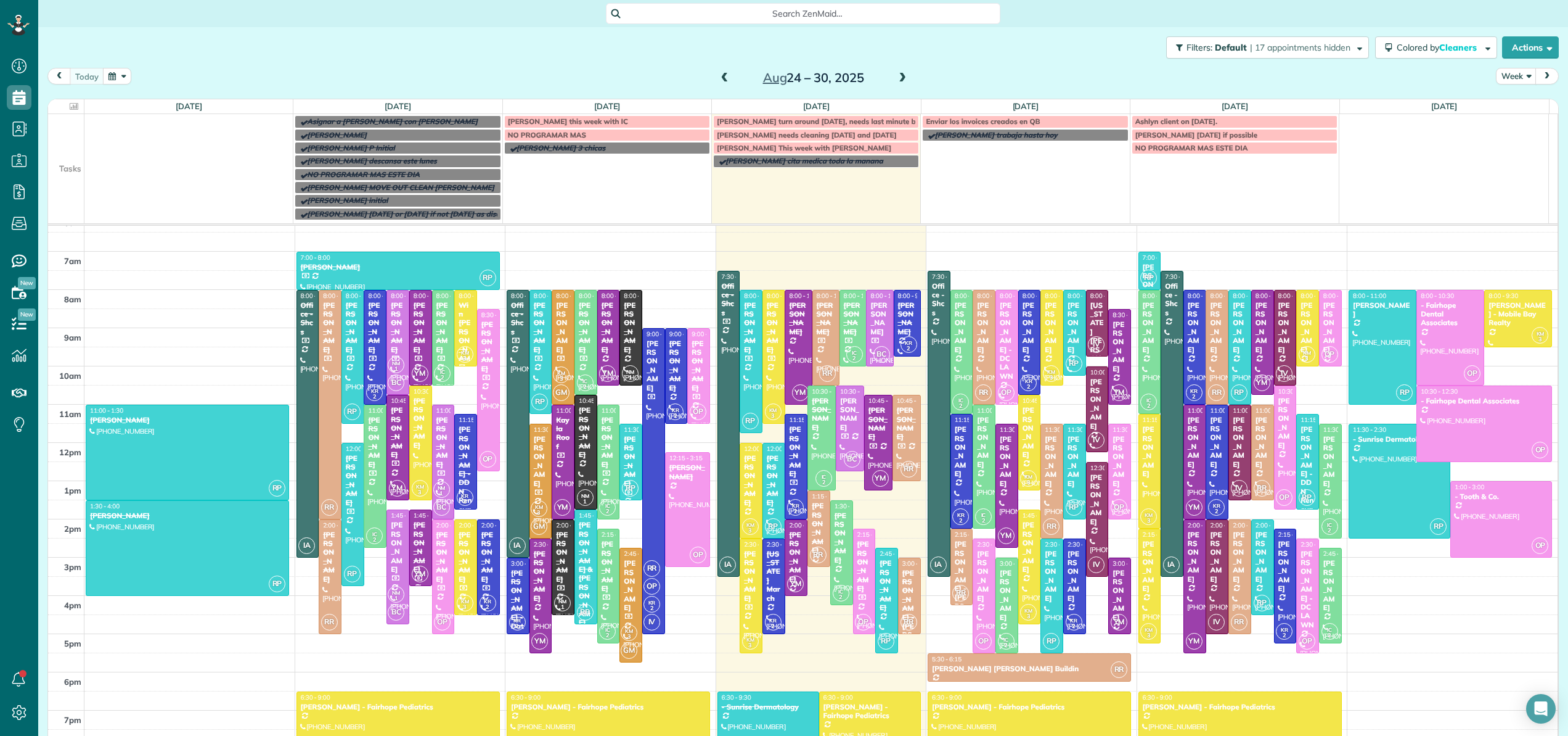
click at [899, 79] on span at bounding box center [902, 78] width 13 height 11
